Goal: Use online tool/utility: Use online tool/utility

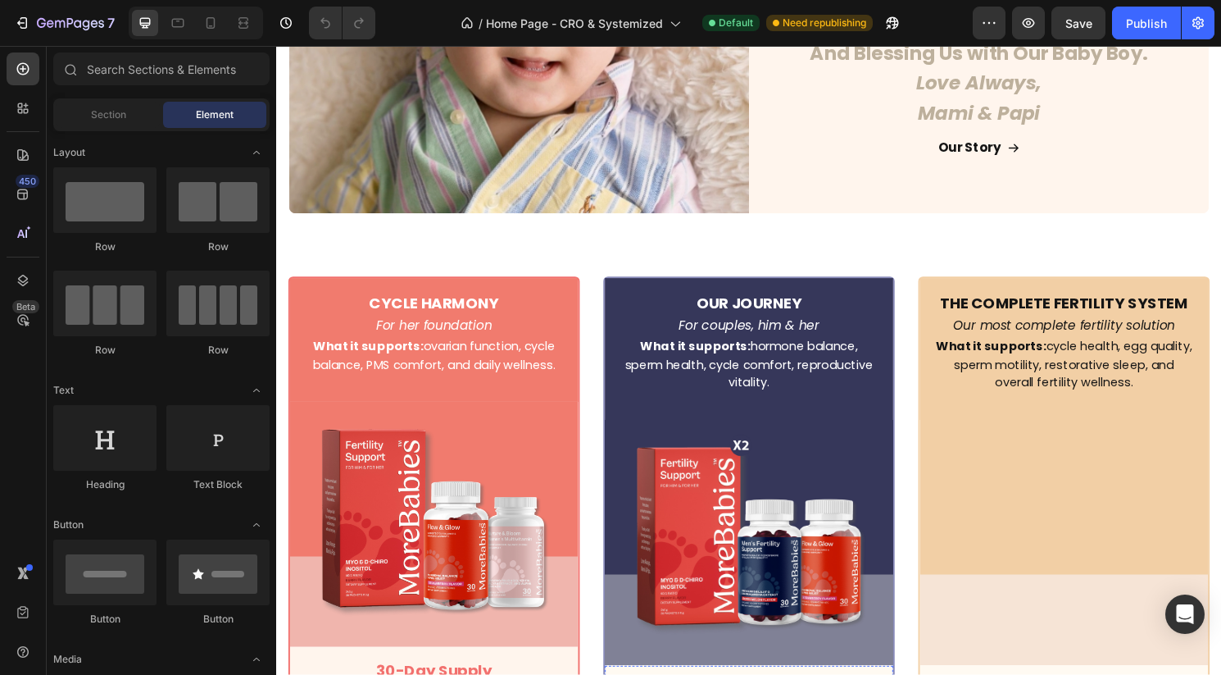
scroll to position [4610, 0]
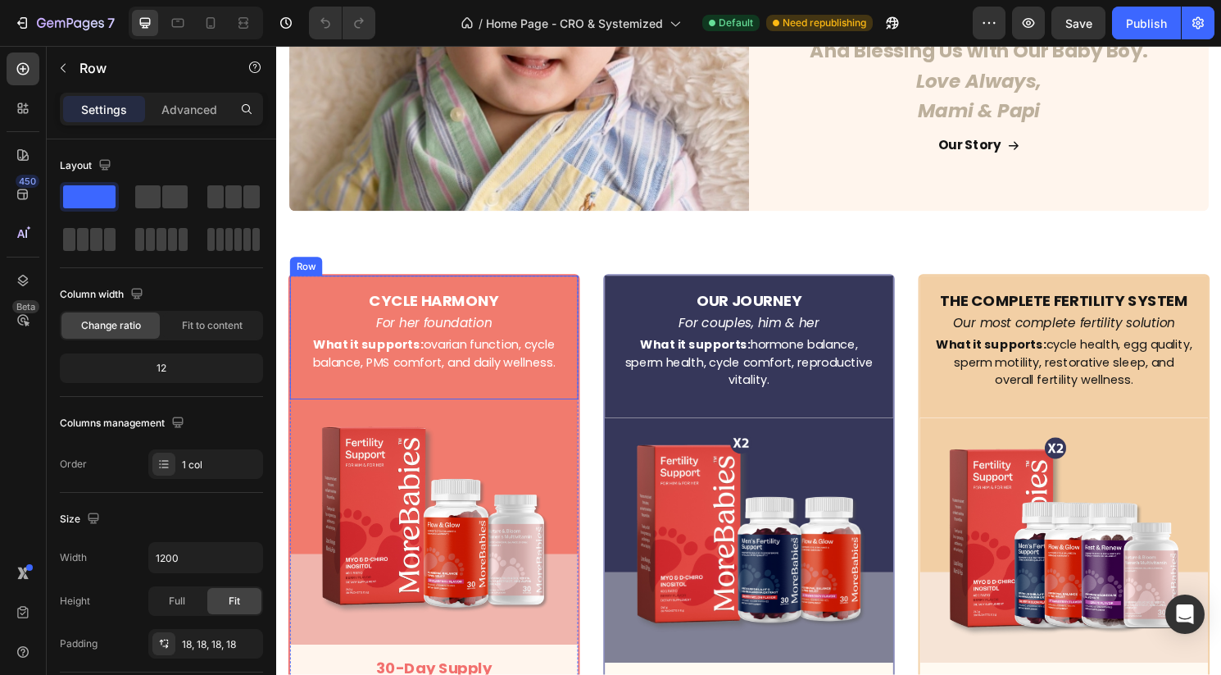
click at [298, 275] on div "Row" at bounding box center [306, 275] width 27 height 15
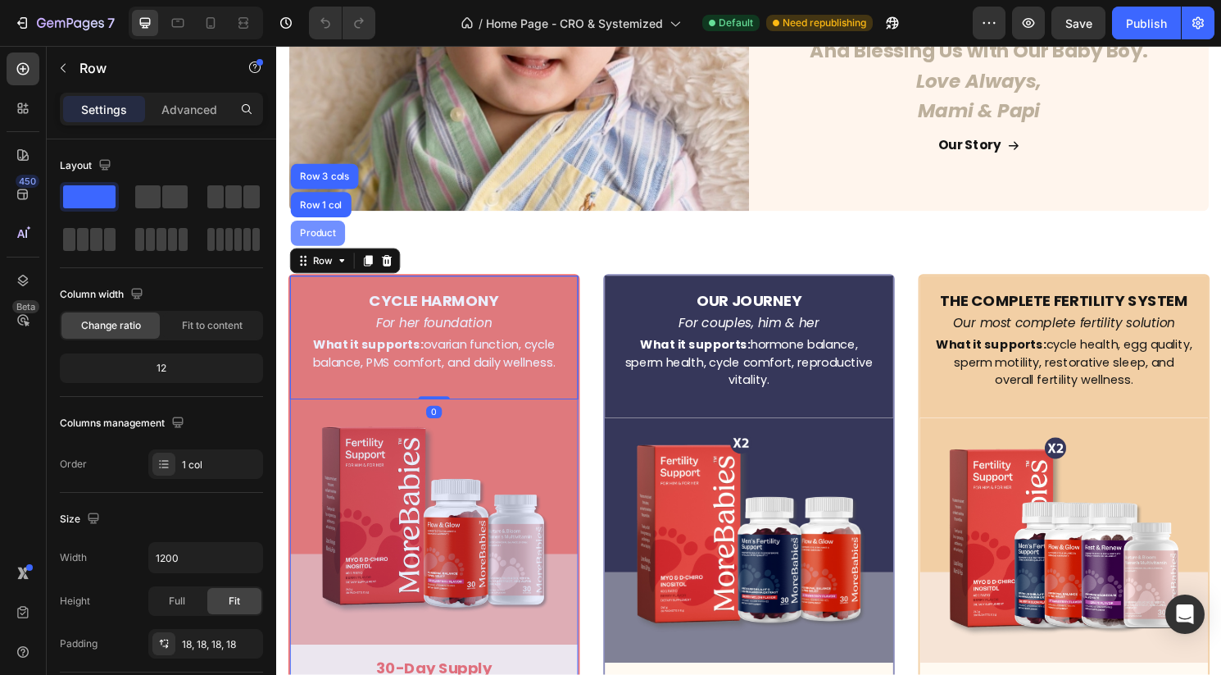
click at [313, 240] on div "Product" at bounding box center [319, 241] width 43 height 10
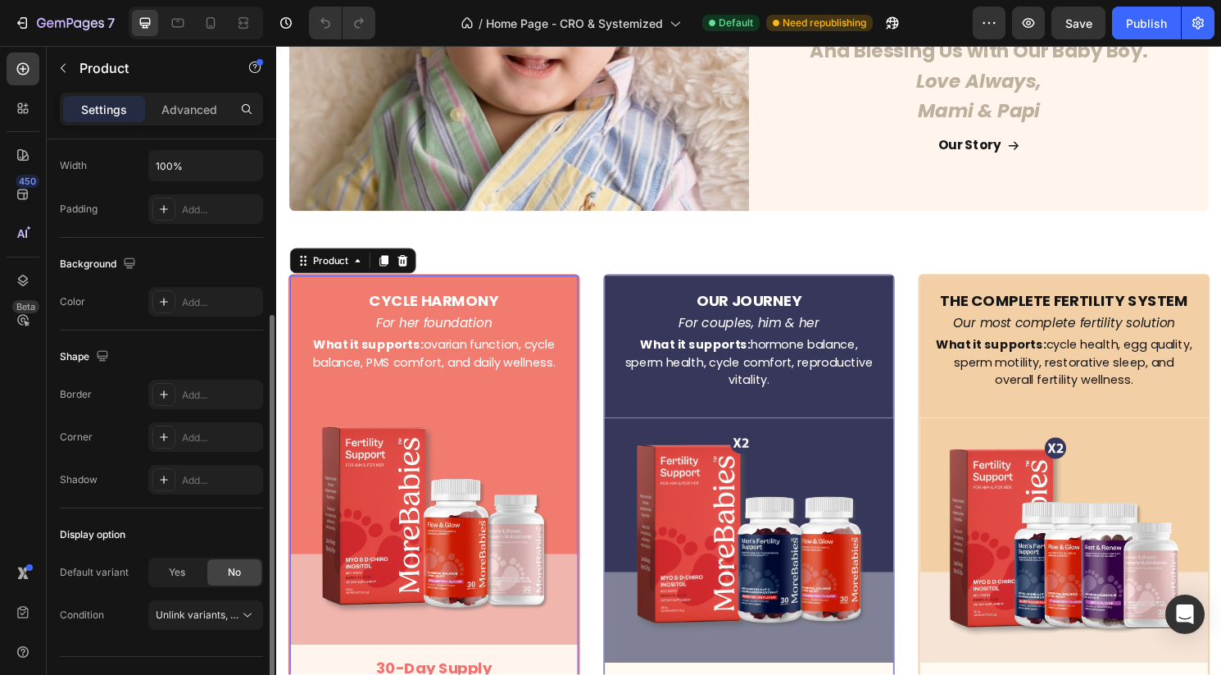
scroll to position [265, 0]
click at [187, 476] on div "Add..." at bounding box center [220, 478] width 77 height 15
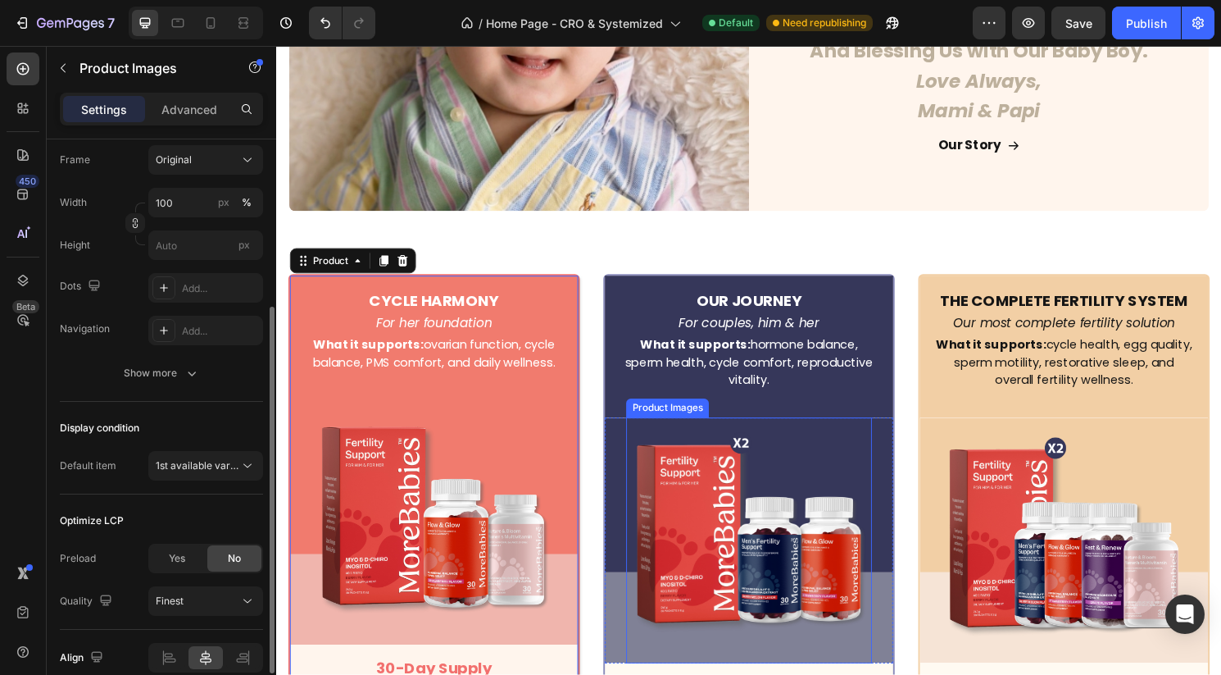
click at [720, 449] on img at bounding box center [768, 561] width 256 height 256
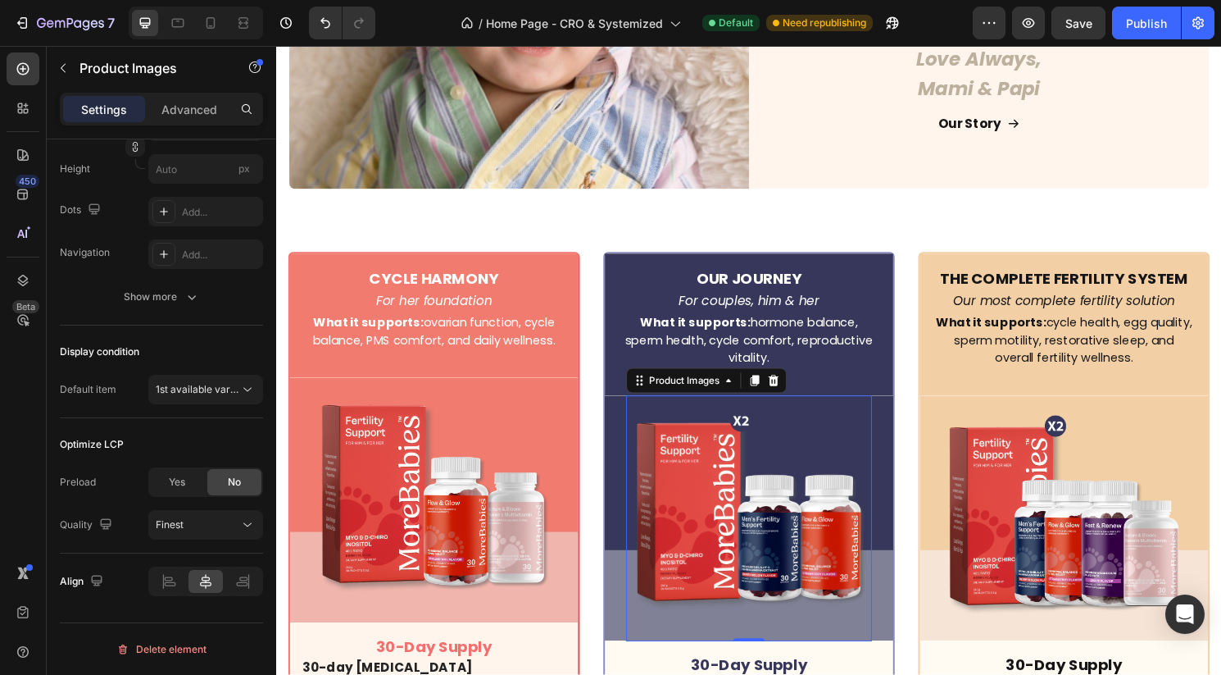
scroll to position [4497, 0]
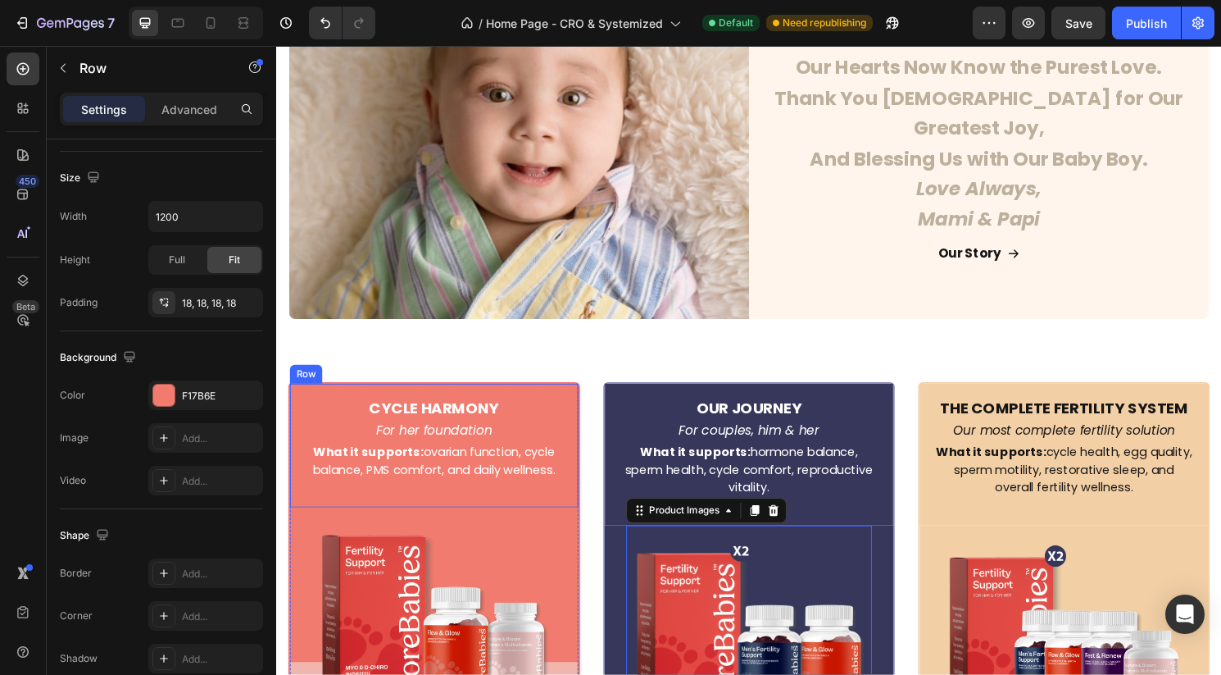
click at [303, 386] on div "Row" at bounding box center [306, 387] width 27 height 15
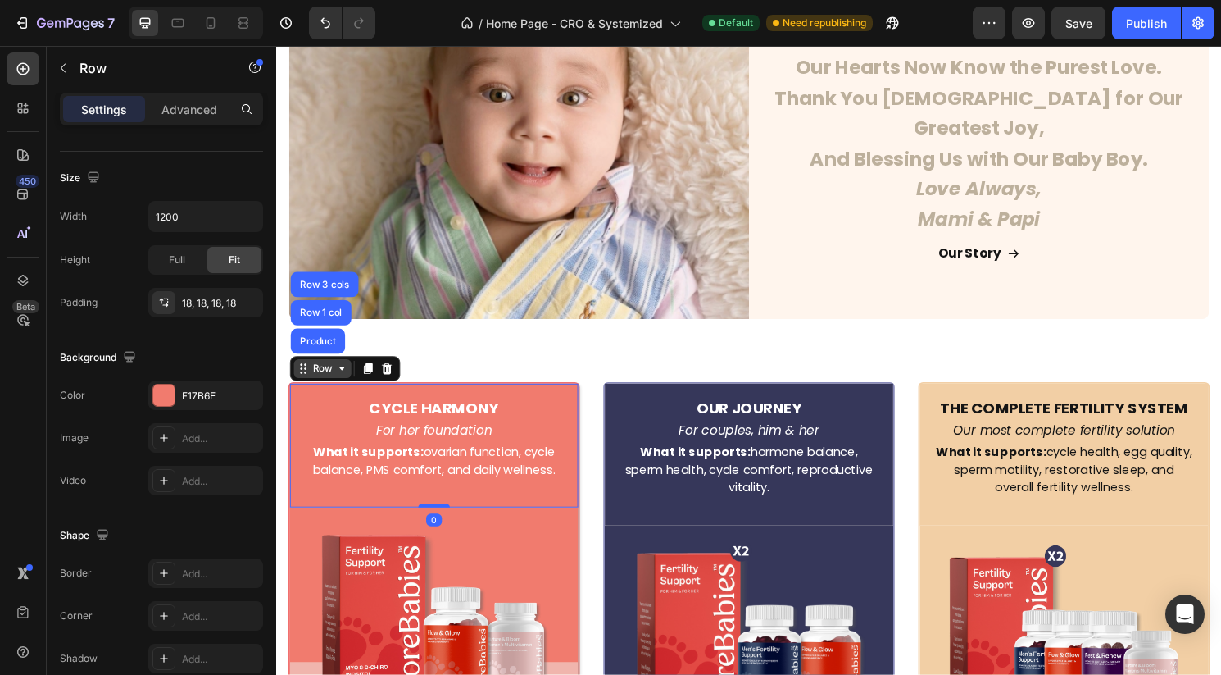
scroll to position [0, 0]
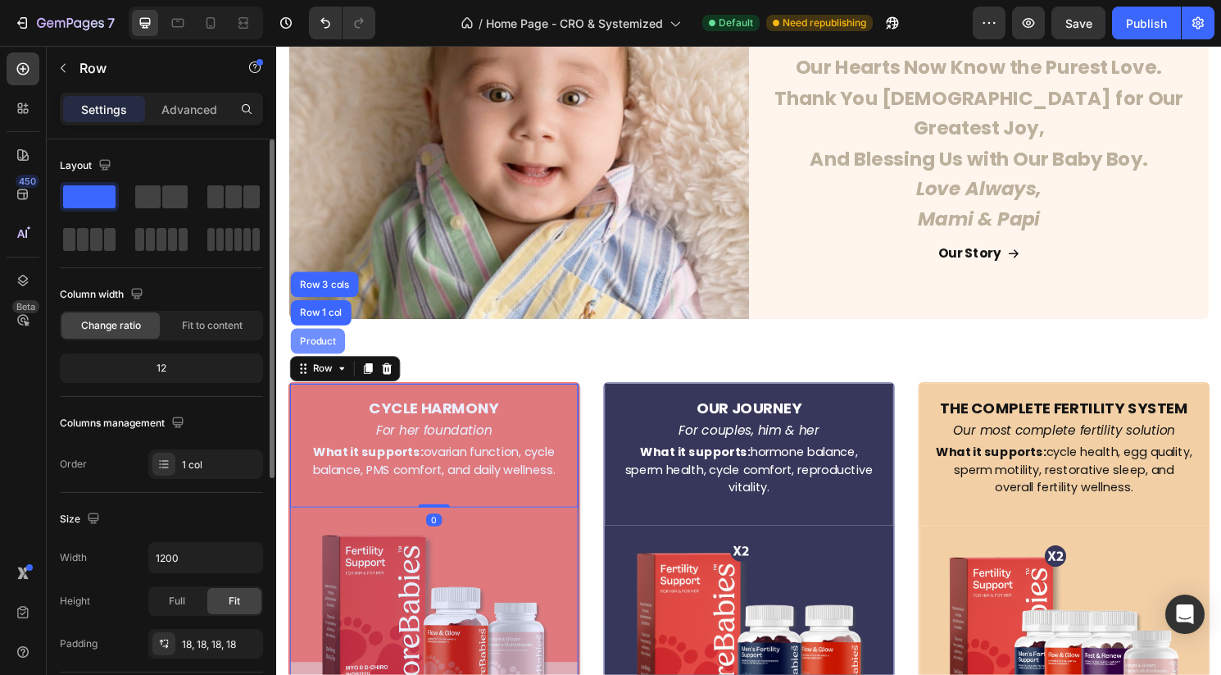
click at [319, 352] on div "Product" at bounding box center [319, 353] width 43 height 10
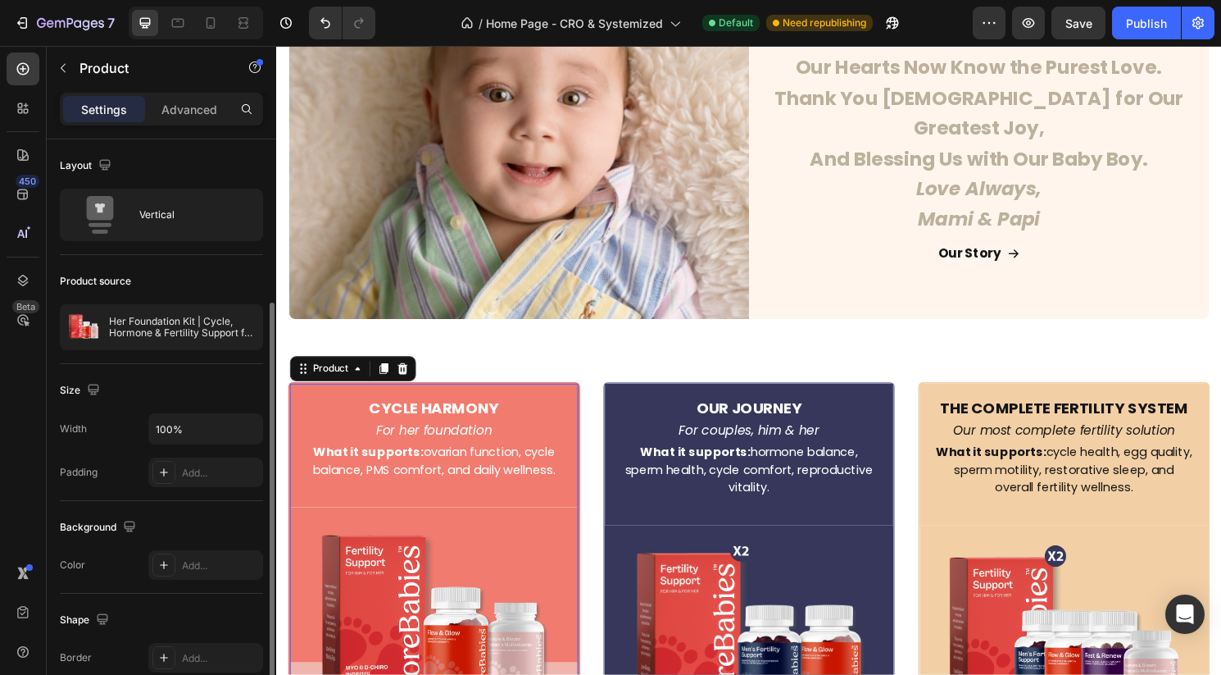
scroll to position [297, 0]
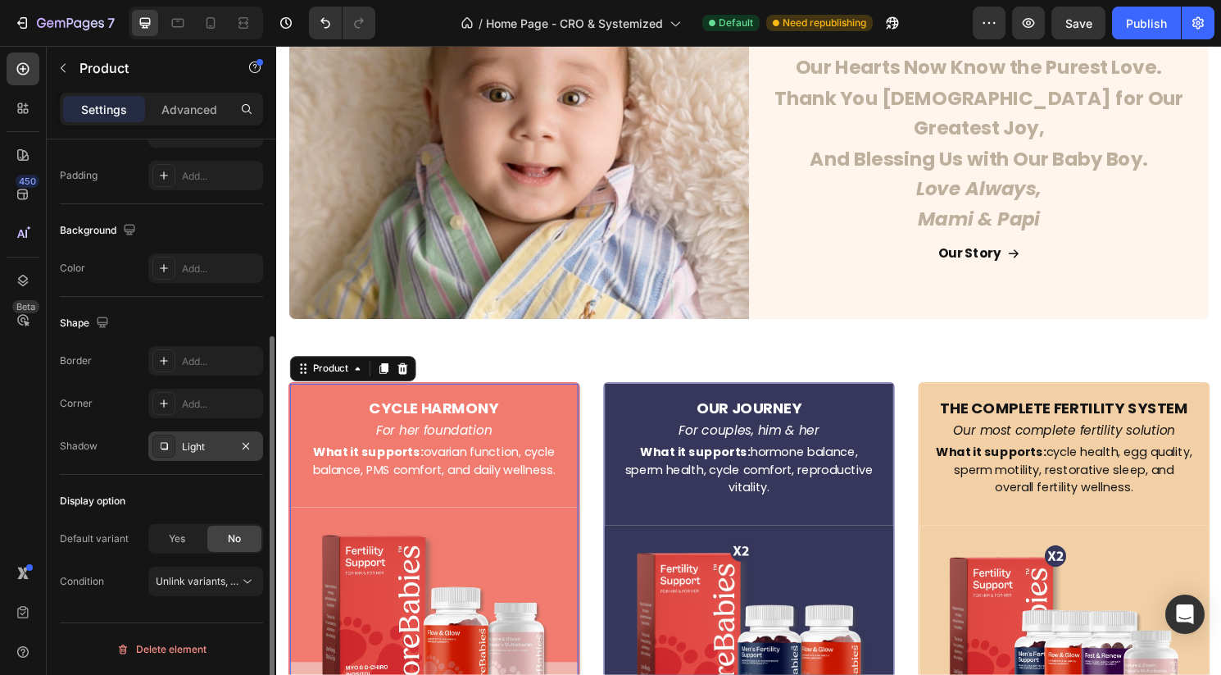
click at [212, 445] on div "Light" at bounding box center [206, 446] width 48 height 15
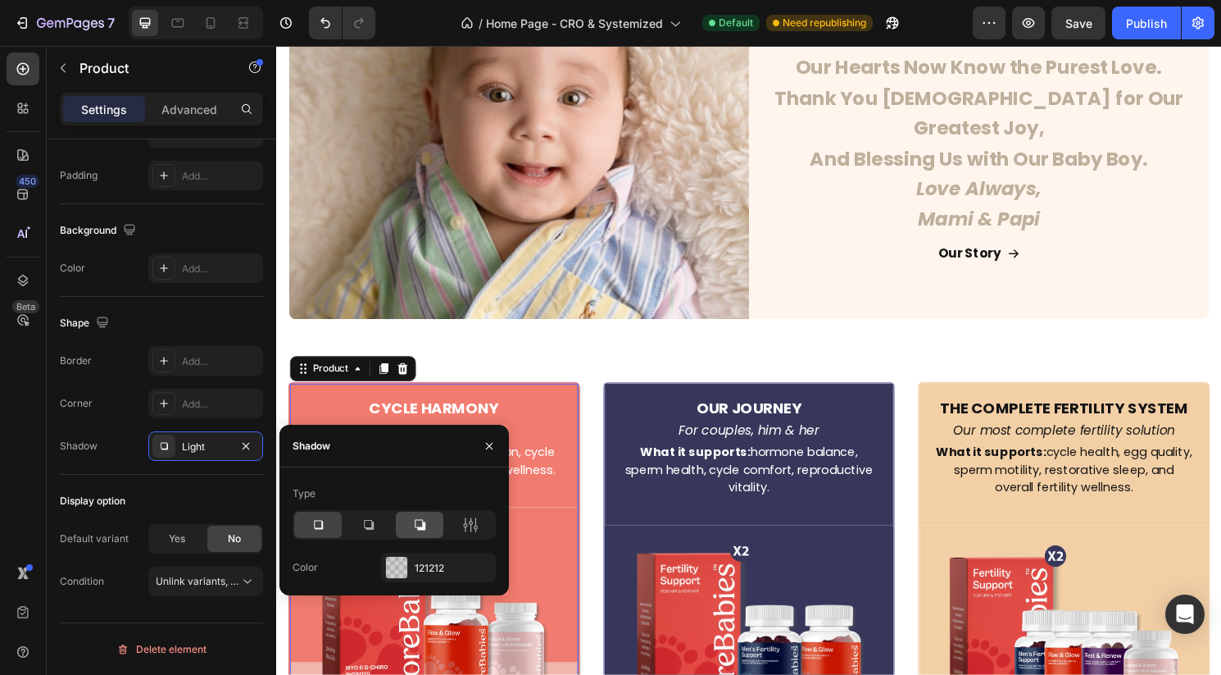
click at [417, 526] on icon at bounding box center [420, 525] width 11 height 11
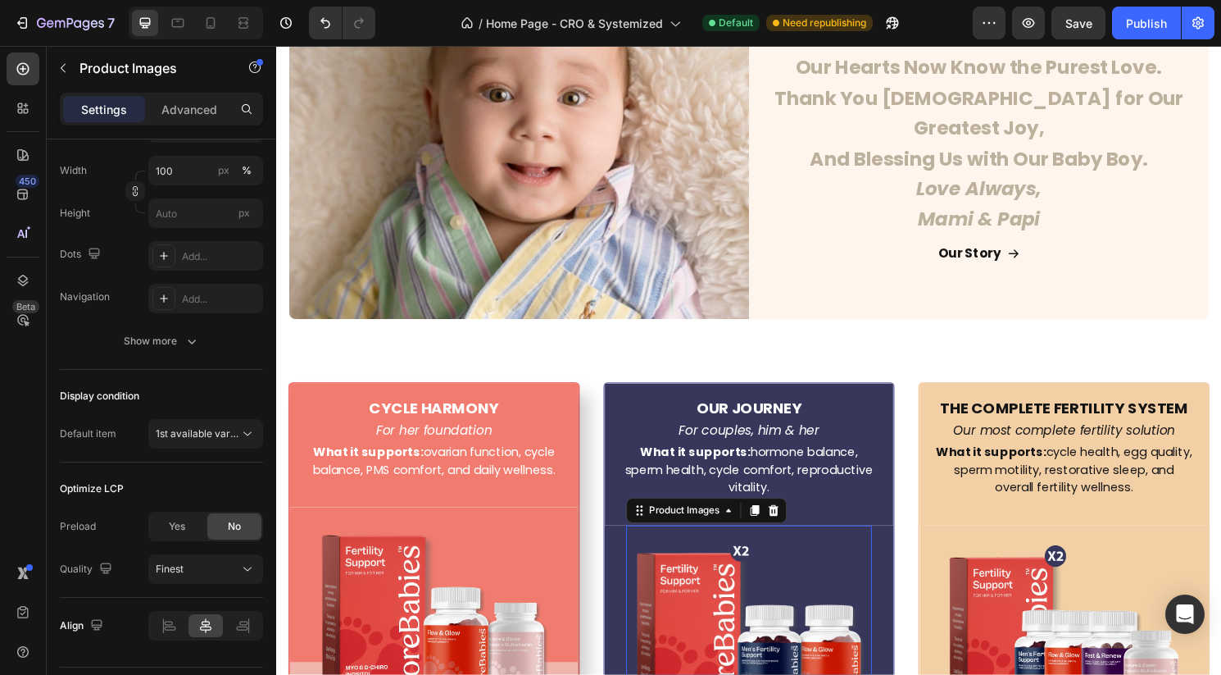
click at [808, 585] on img at bounding box center [768, 673] width 256 height 256
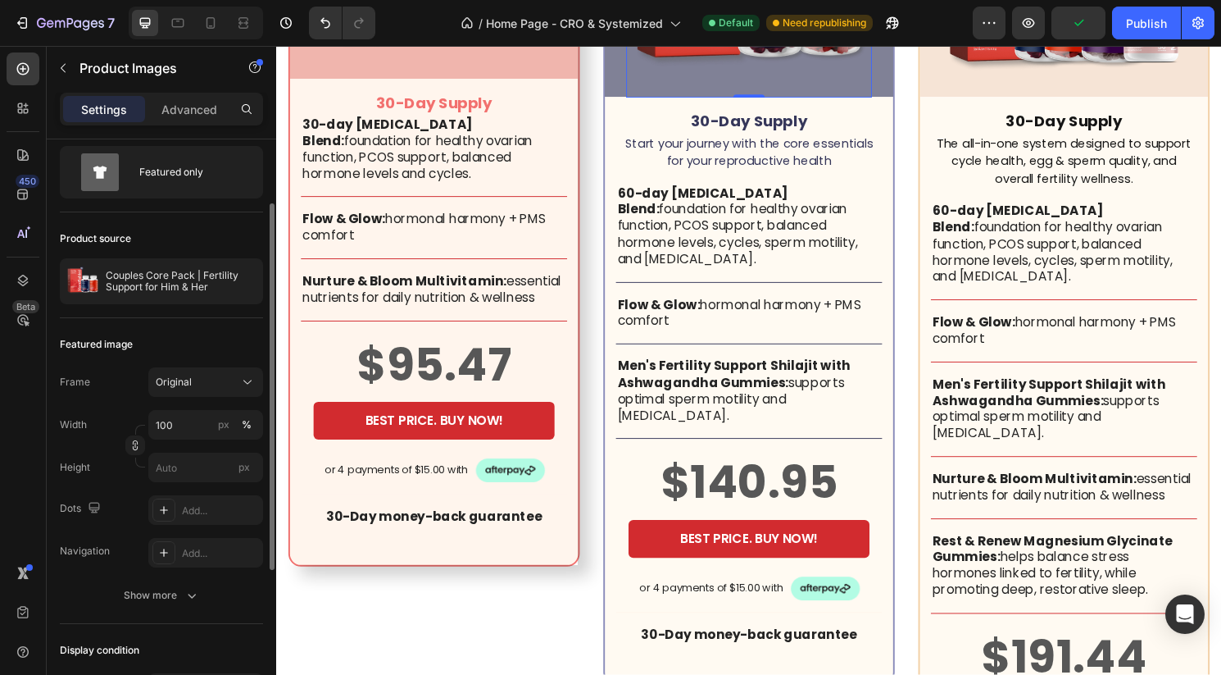
scroll to position [0, 0]
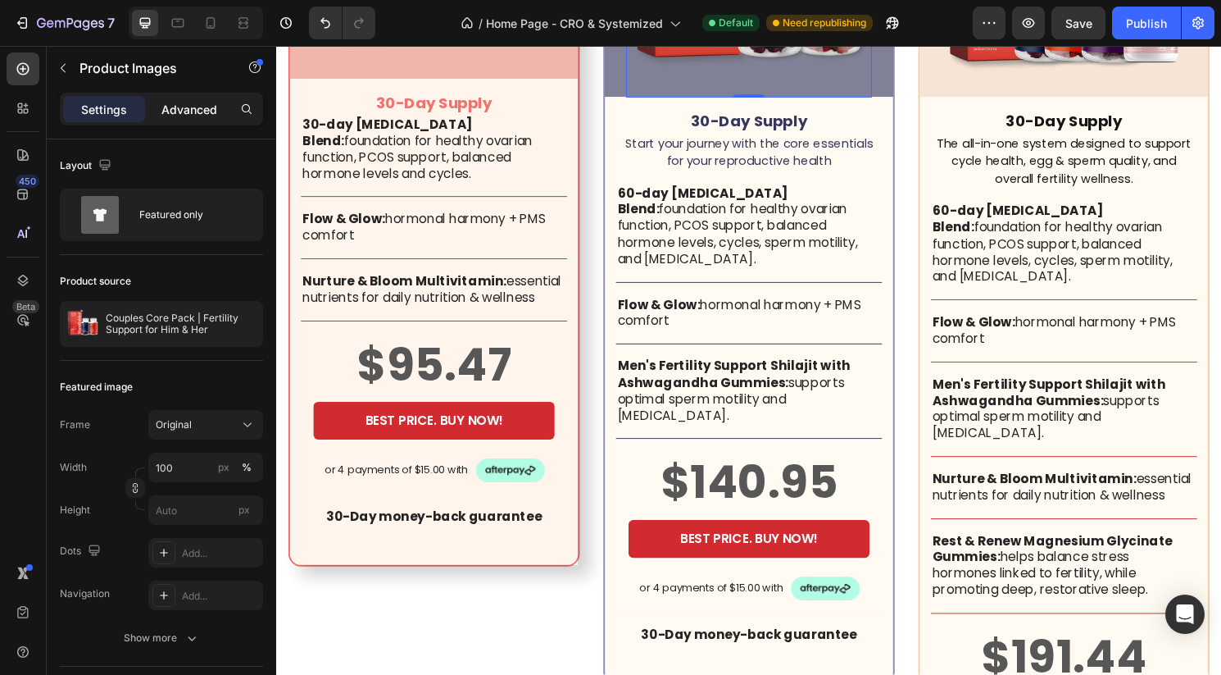
click at [185, 102] on p "Advanced" at bounding box center [189, 109] width 56 height 17
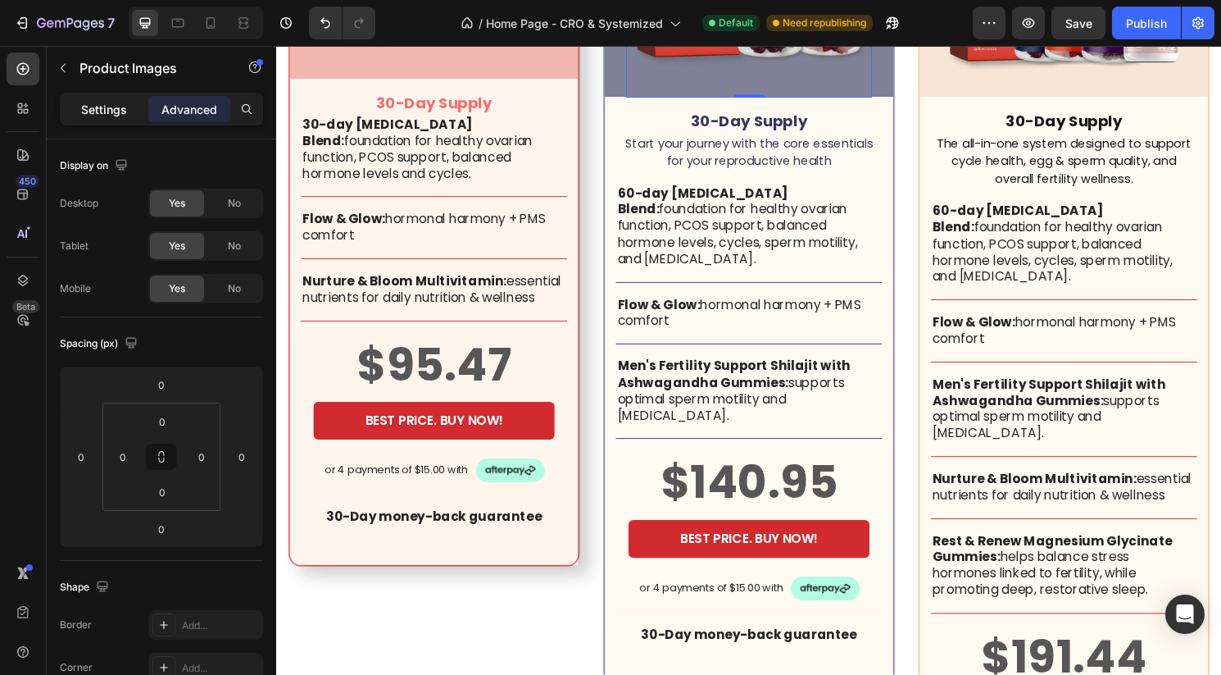
click at [100, 115] on p "Settings" at bounding box center [104, 109] width 46 height 17
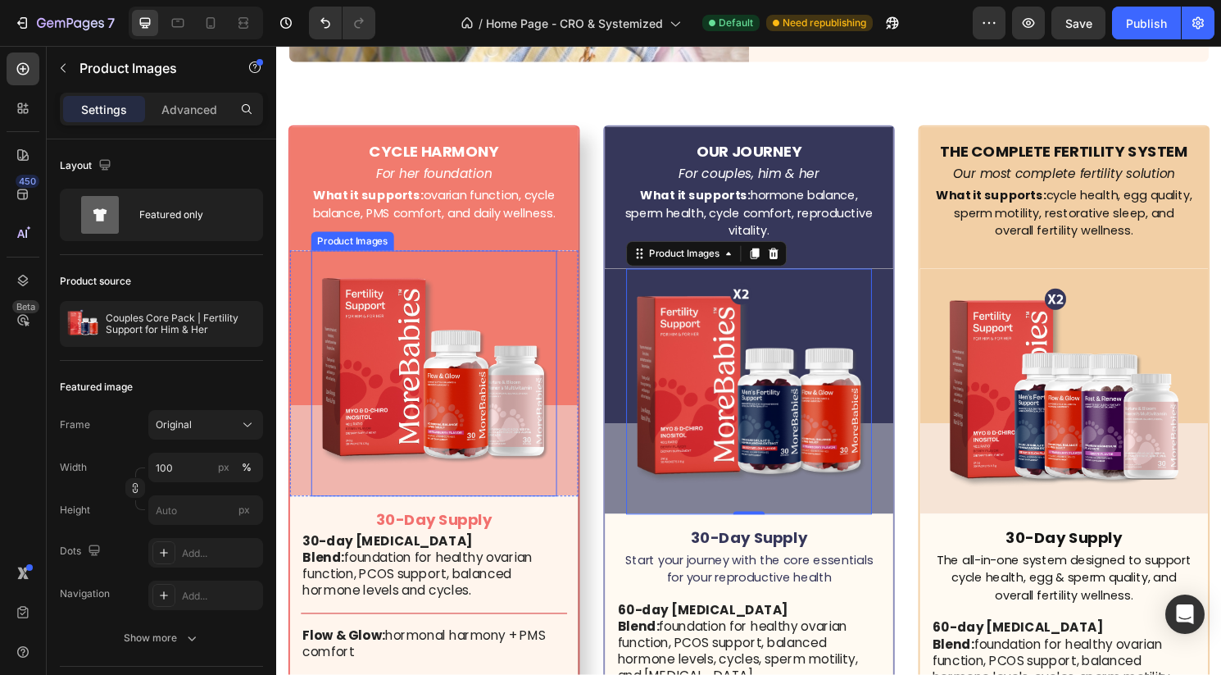
scroll to position [4726, 0]
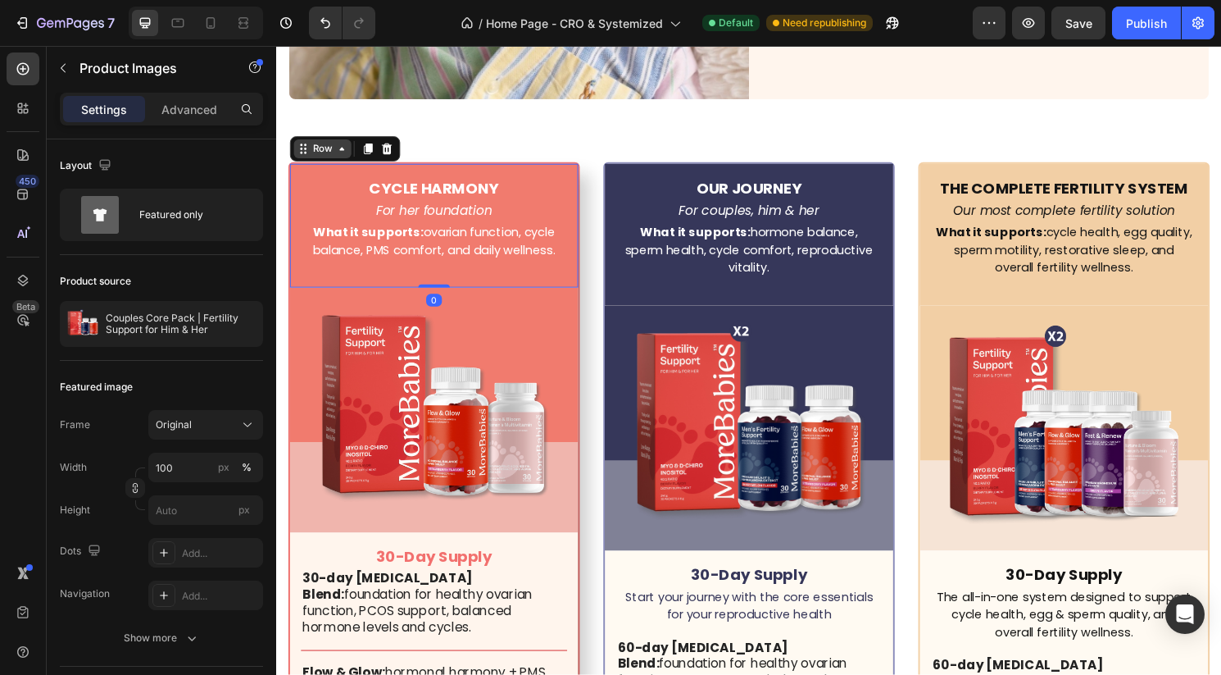
click at [305, 163] on div "Row" at bounding box center [347, 153] width 115 height 26
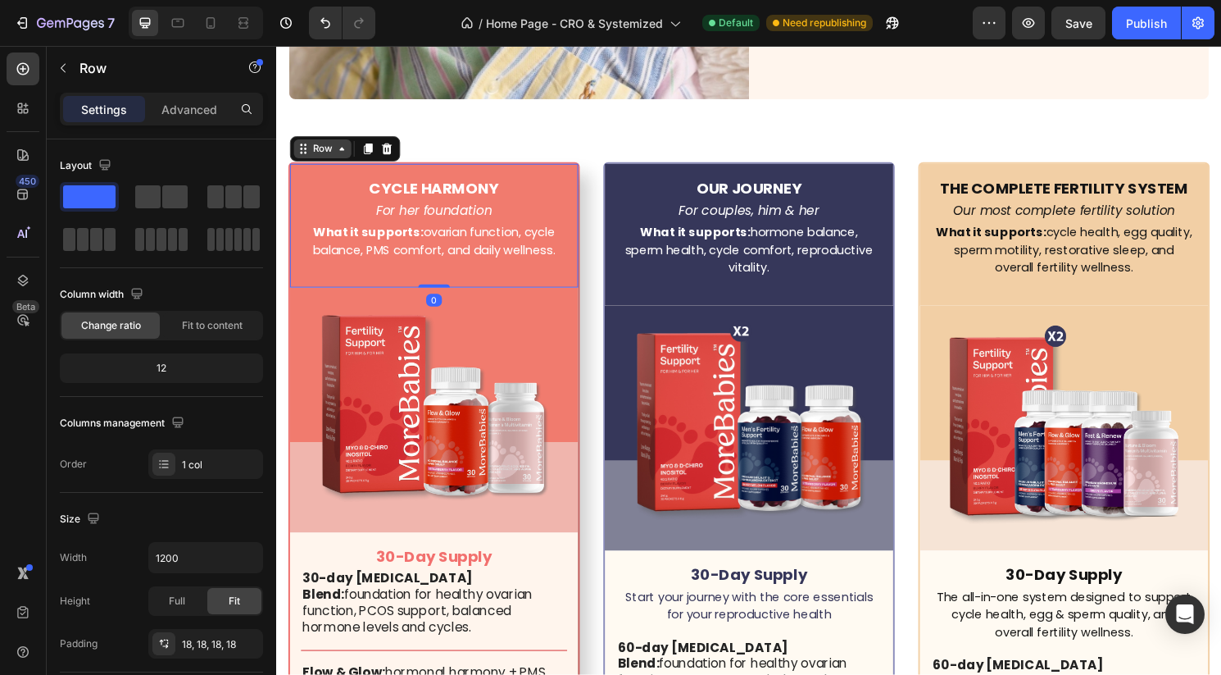
click at [323, 154] on div "Row" at bounding box center [324, 153] width 27 height 15
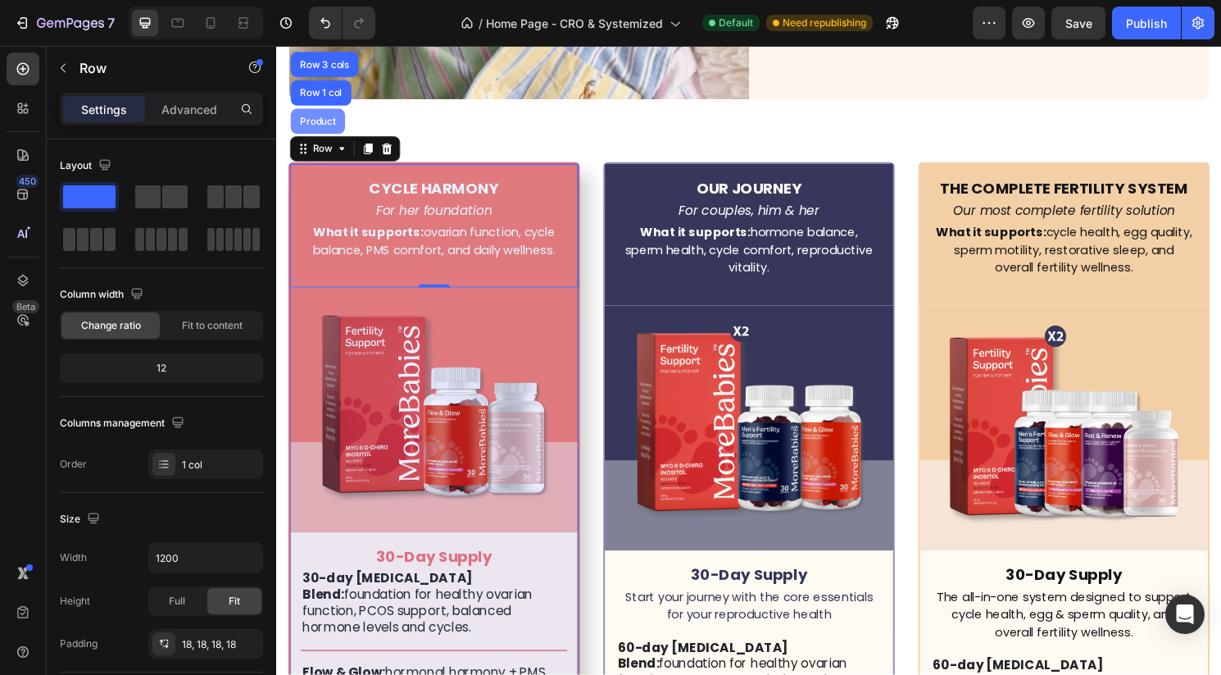
click at [325, 124] on div "Product" at bounding box center [319, 125] width 43 height 10
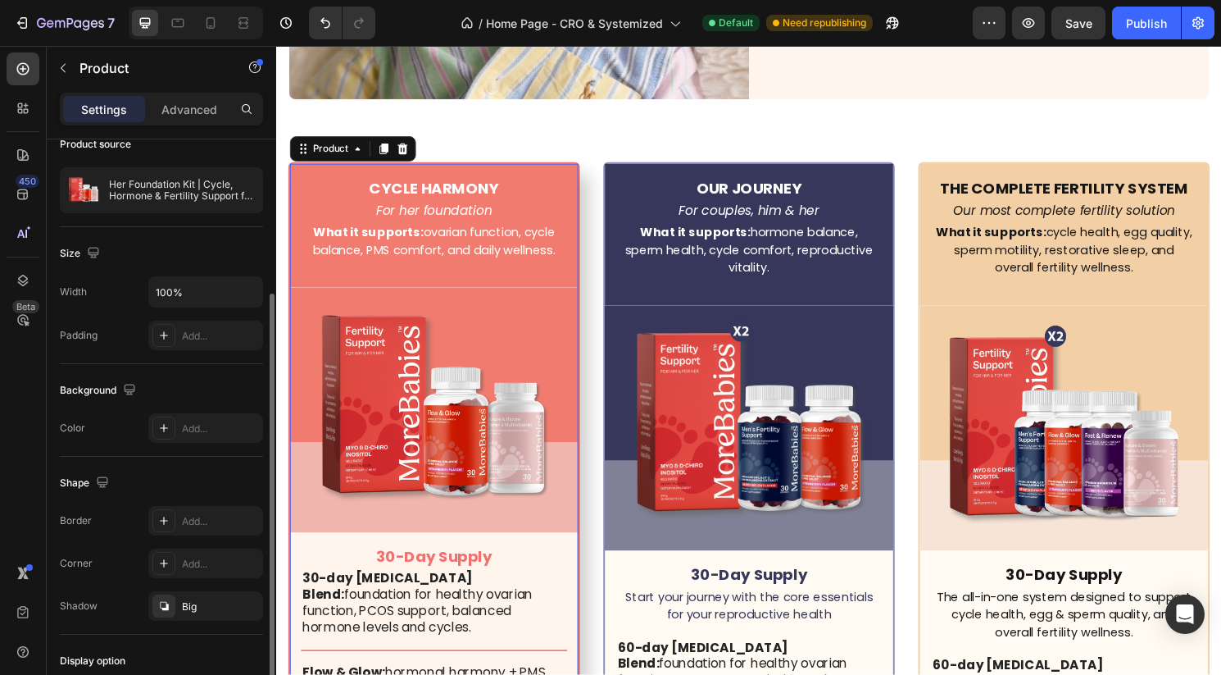
scroll to position [297, 0]
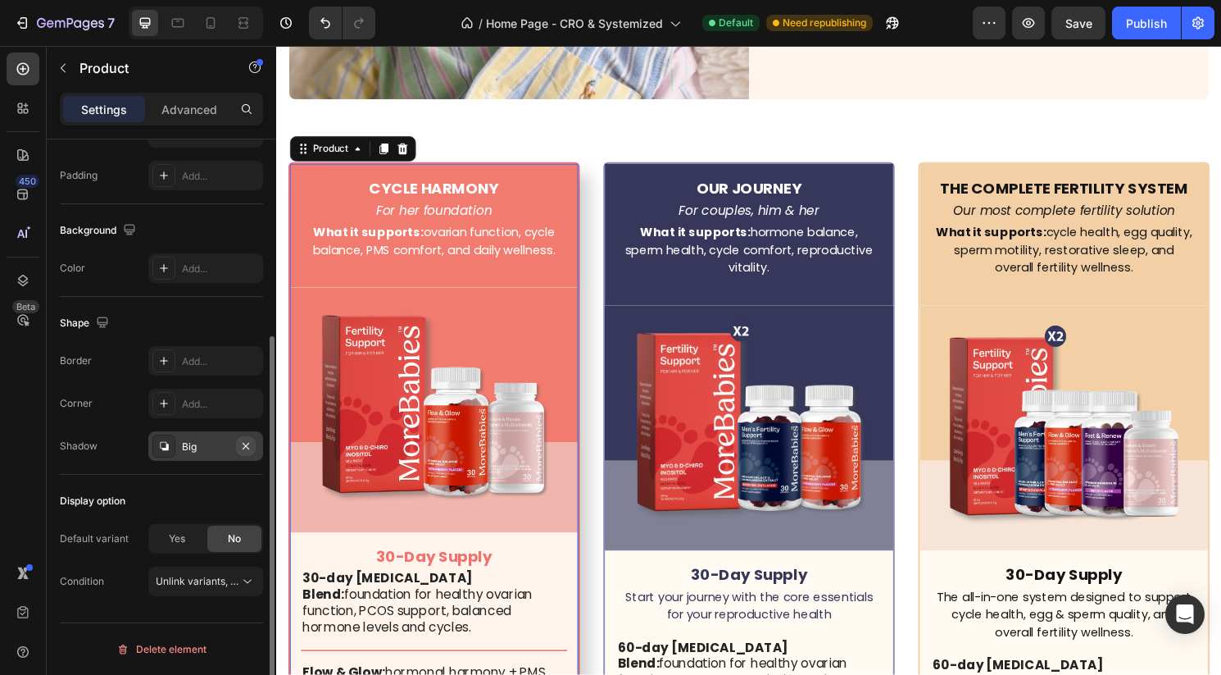
click at [245, 441] on icon "button" at bounding box center [245, 445] width 13 height 13
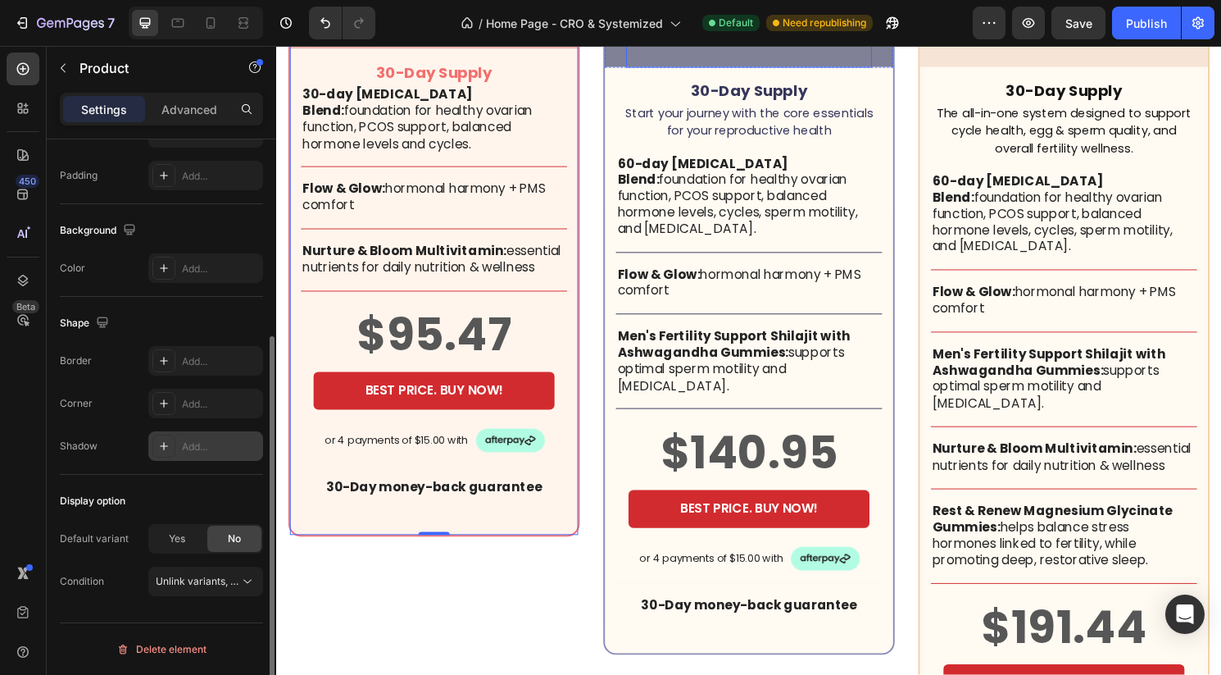
scroll to position [5243, 0]
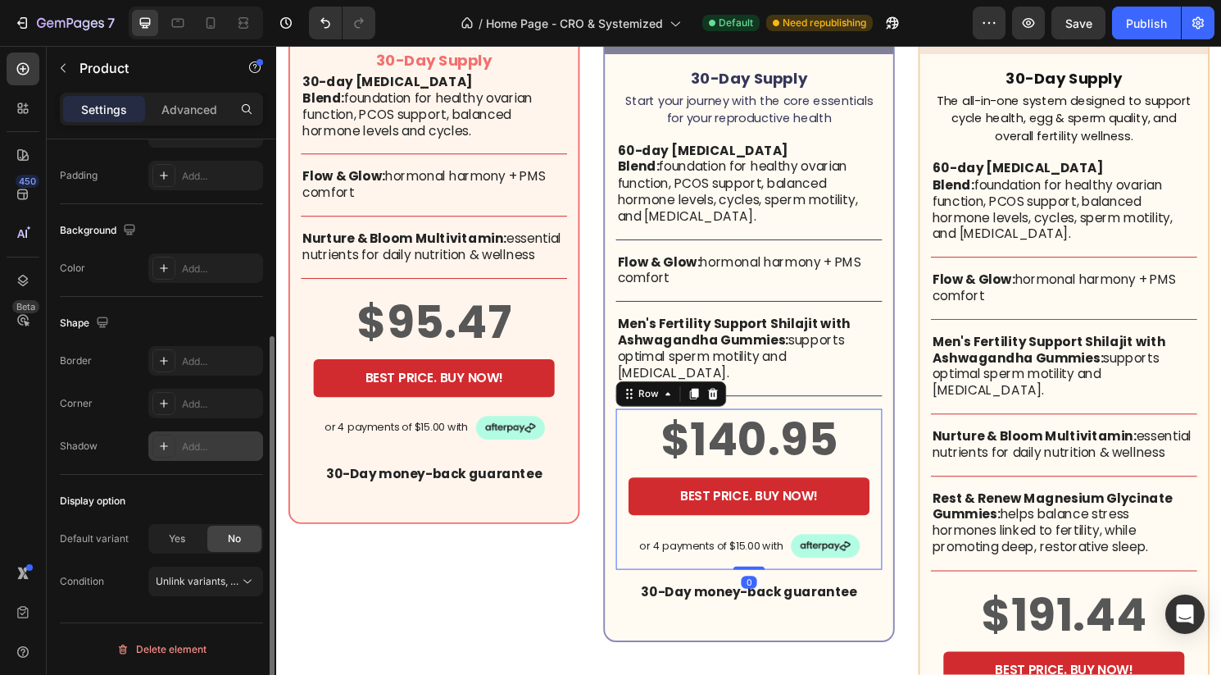
click at [757, 530] on div "$140.95 Product Price Product Price BEST PRICE. BUY NOW! Add to Cart or 4 payme…" at bounding box center [768, 507] width 277 height 167
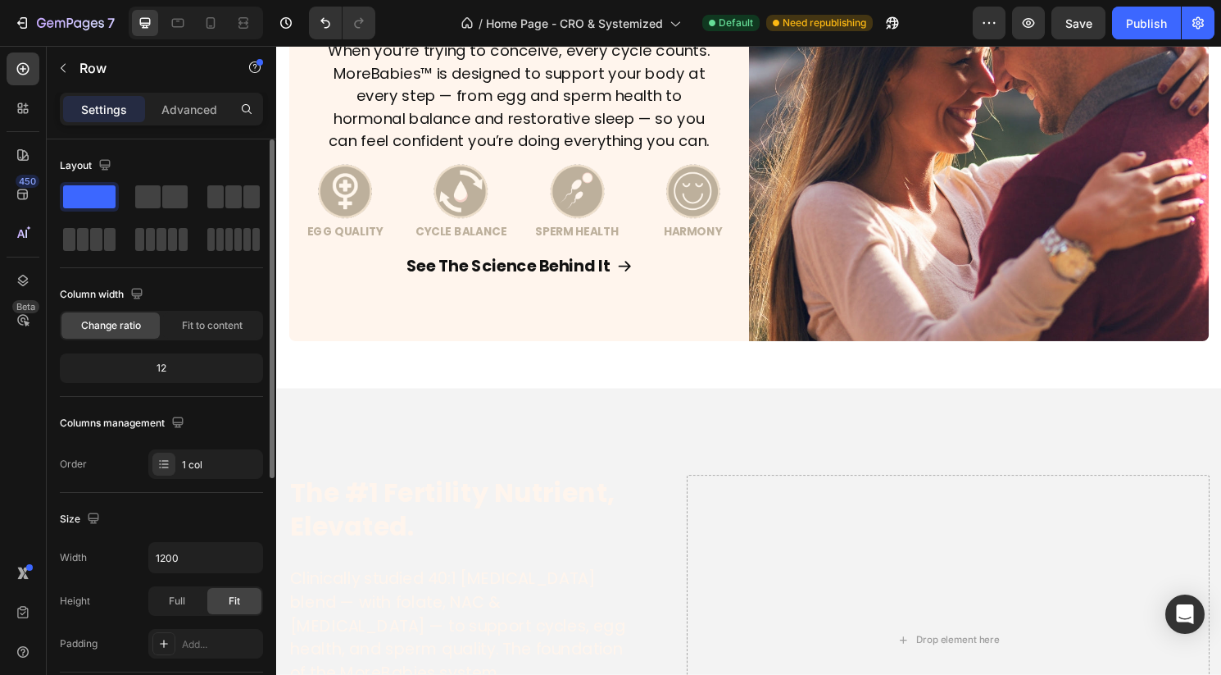
scroll to position [0, 0]
